Goal: Communication & Community: Answer question/provide support

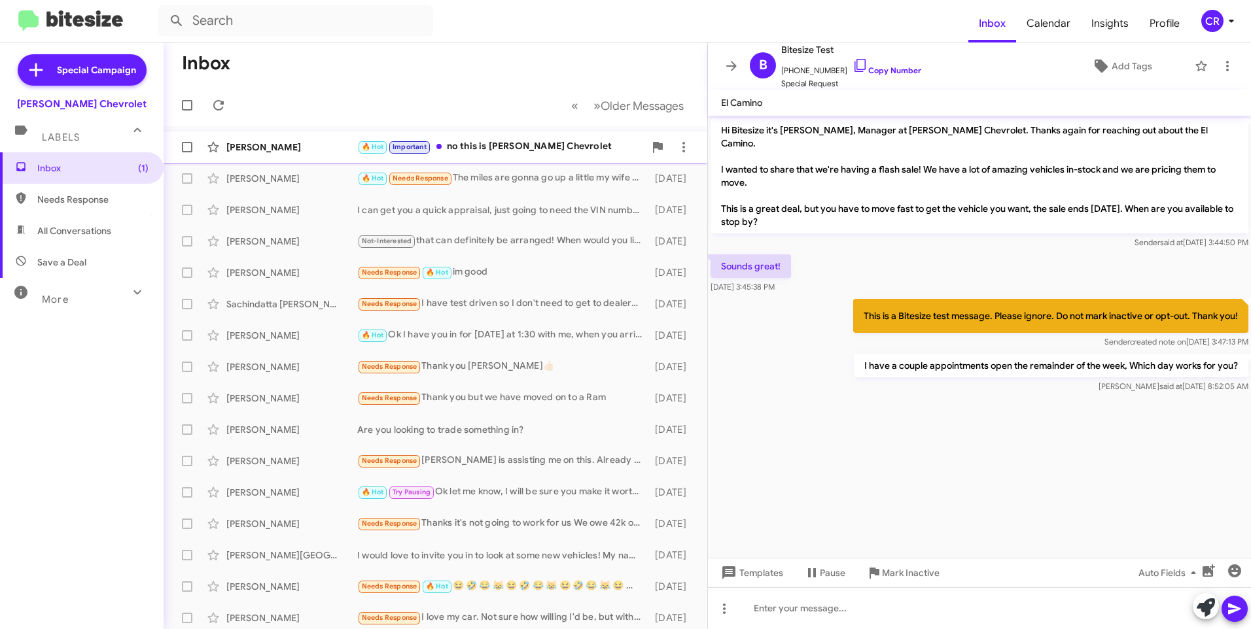
click at [518, 145] on div "🔥 Hot Important no this is [PERSON_NAME] Chevrolet" at bounding box center [500, 146] width 287 height 15
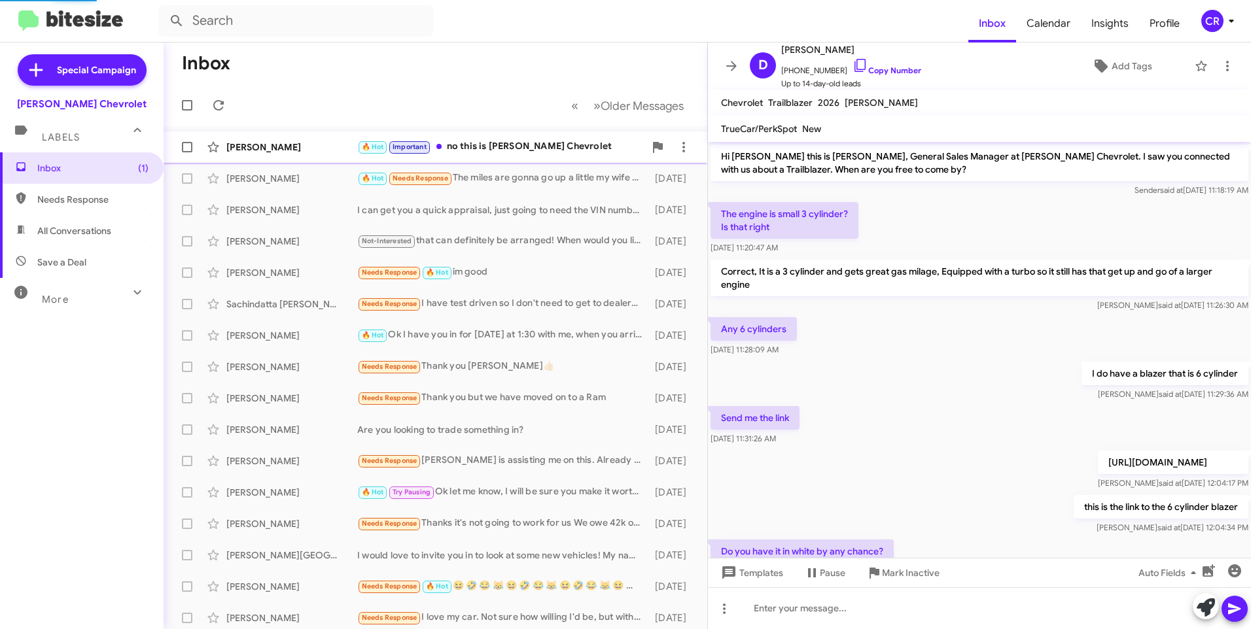
scroll to position [622, 0]
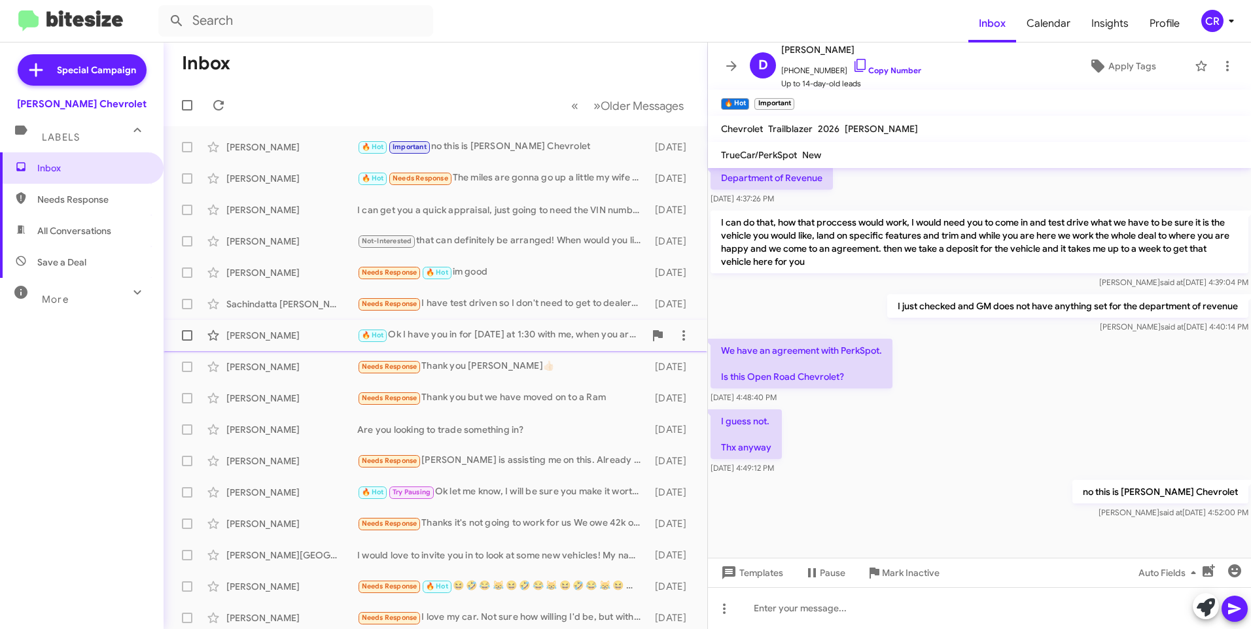
click at [425, 330] on div "🔥 Hot Ok I have you in for [DATE] at 1:30 with me, when you arrive ask for [PER…" at bounding box center [500, 335] width 287 height 15
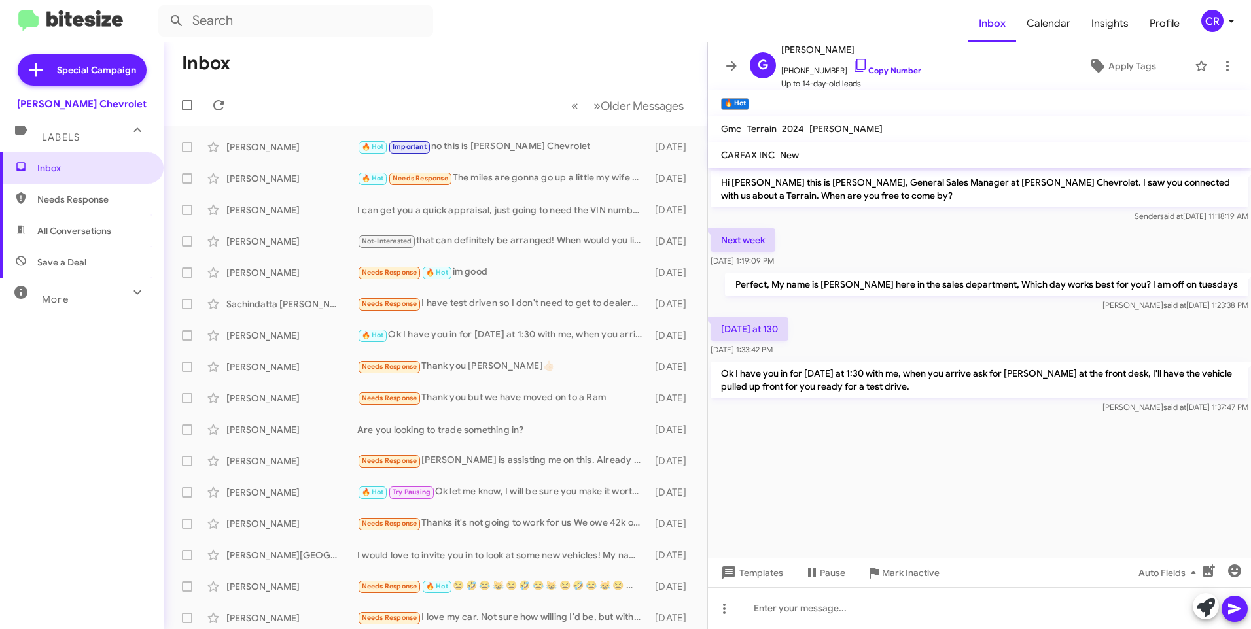
click at [58, 202] on span "Needs Response" at bounding box center [92, 199] width 111 height 13
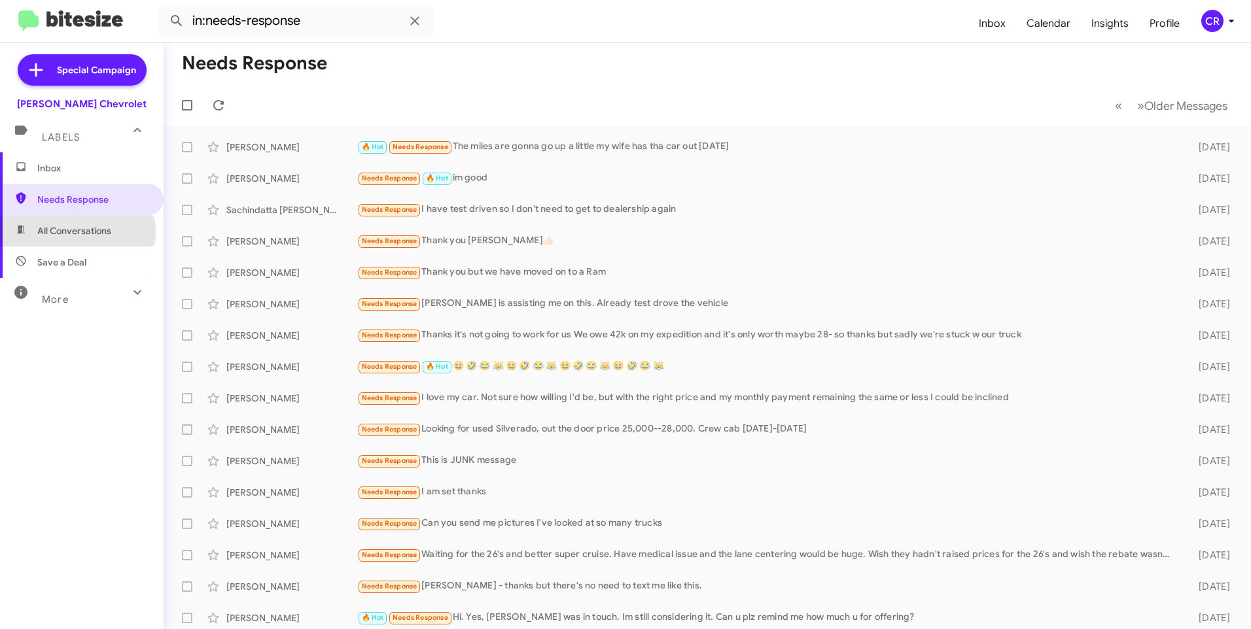
click at [76, 232] on span "All Conversations" at bounding box center [74, 230] width 74 height 13
type input "in:all-conversations"
